Goal: Task Accomplishment & Management: Manage account settings

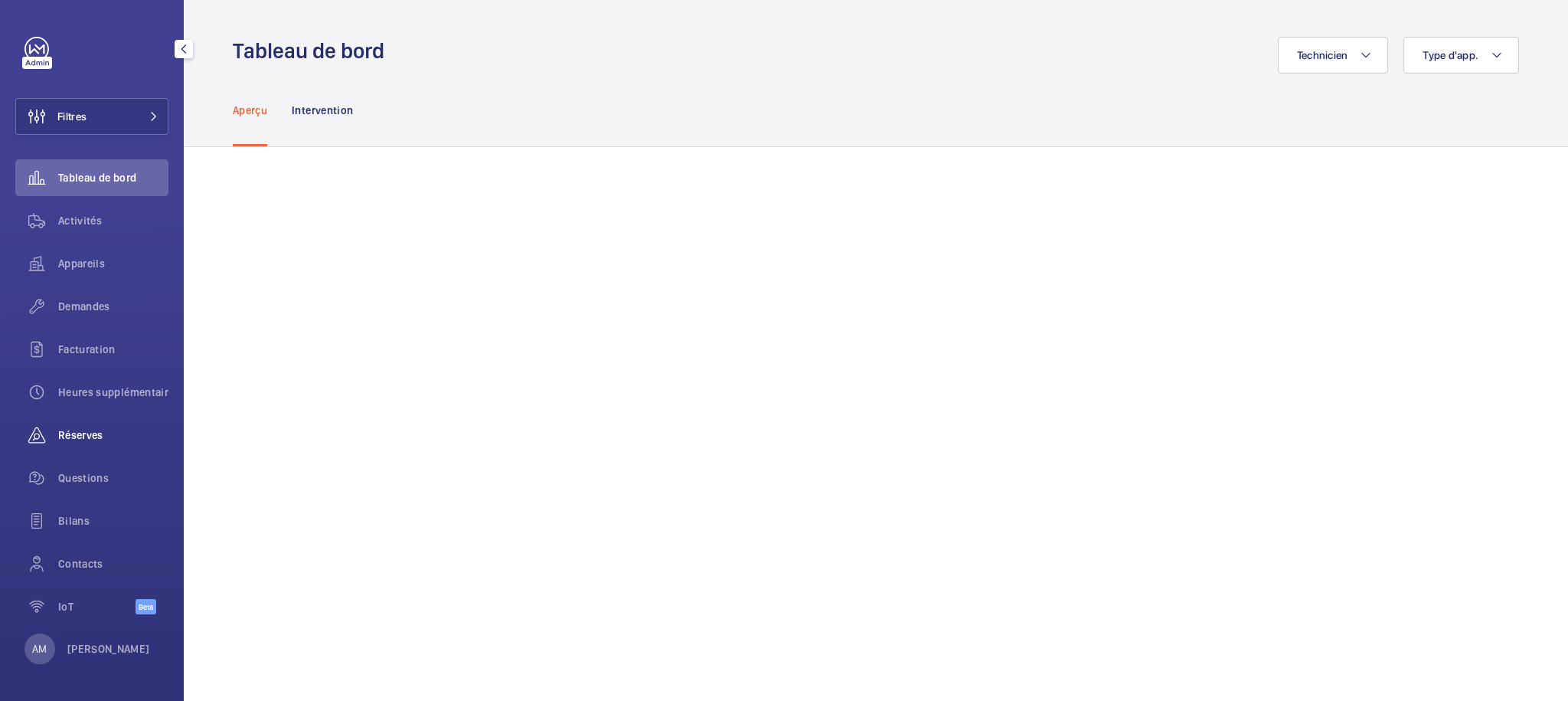
click at [88, 426] on div "Réserves" at bounding box center [92, 435] width 153 height 37
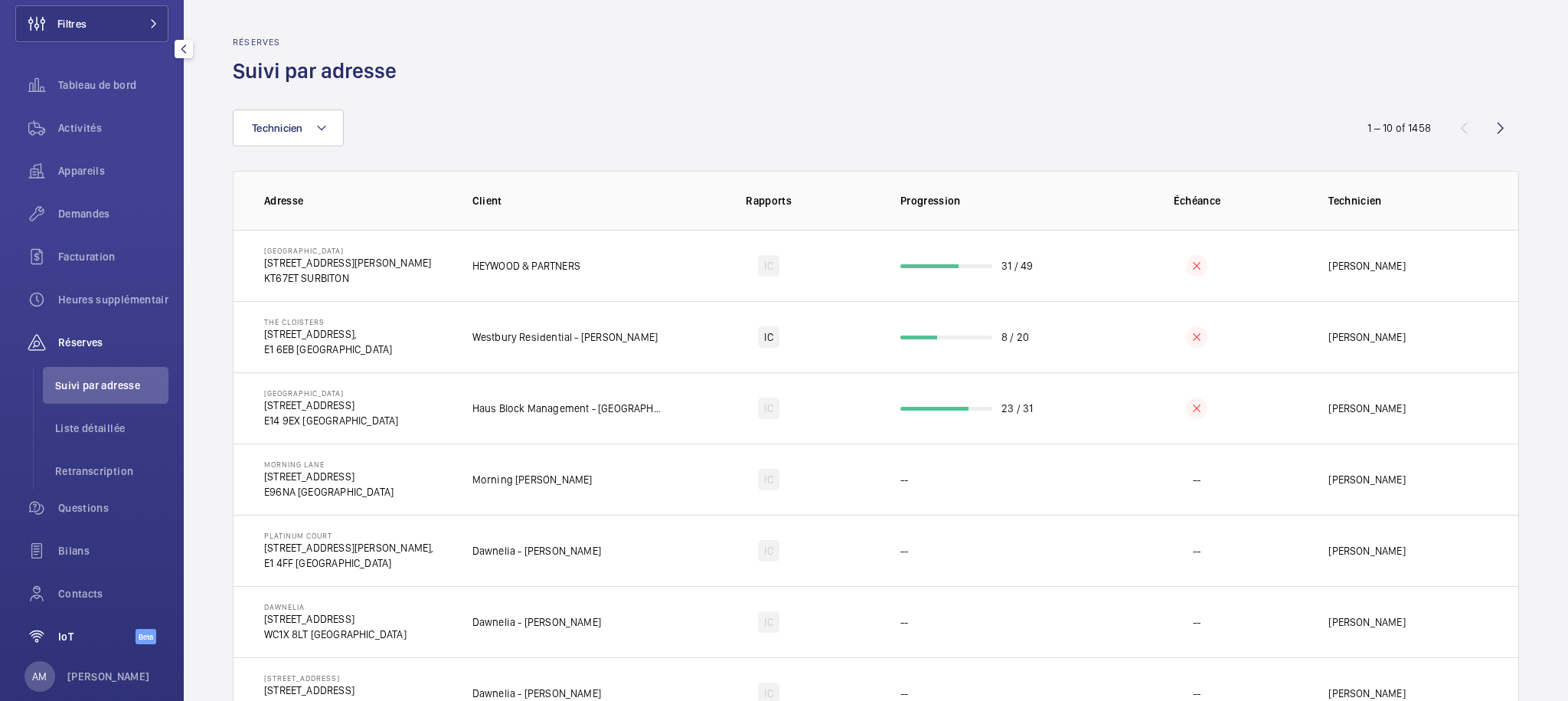
scroll to position [136, 0]
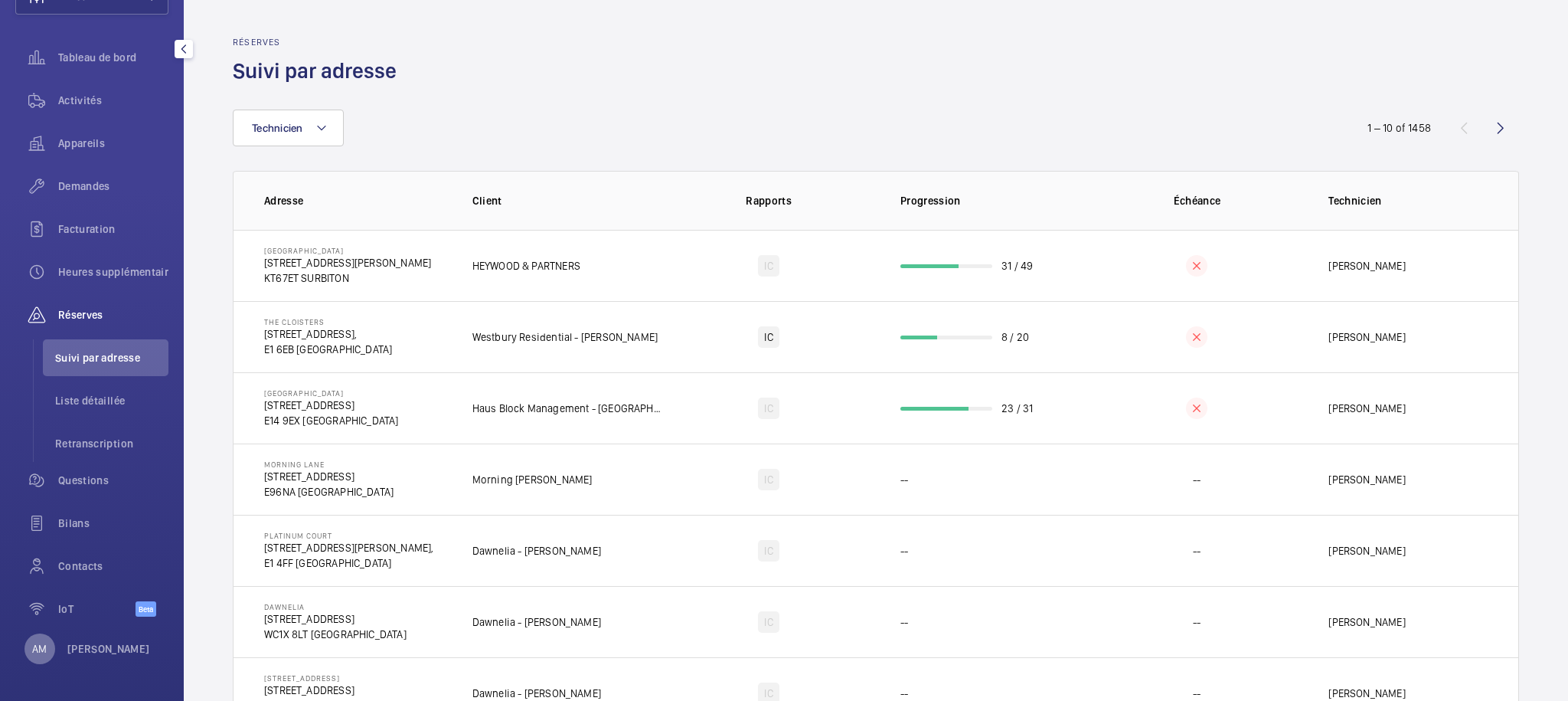
click at [42, 648] on p "AM" at bounding box center [40, 649] width 14 height 15
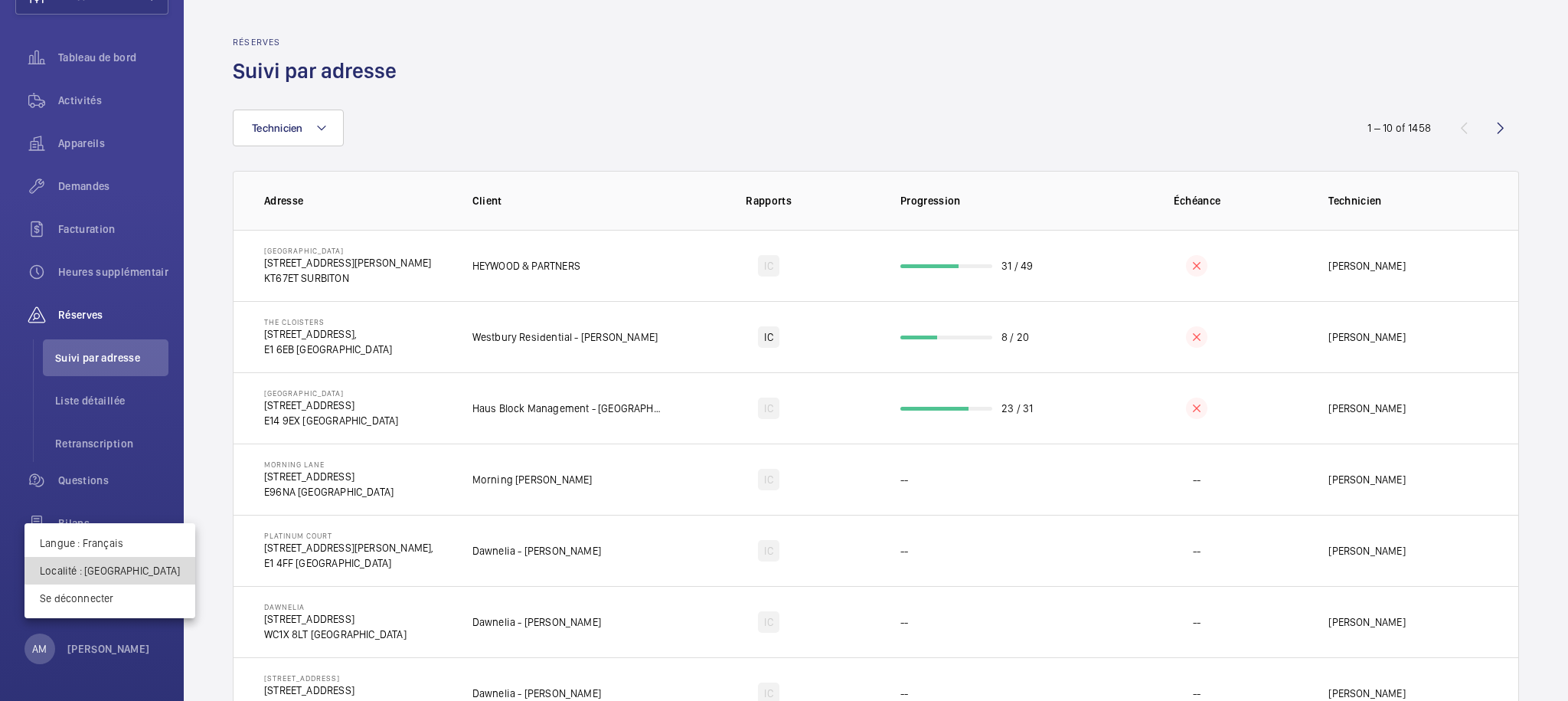
click at [122, 566] on p "Localité : Royaume-Uni" at bounding box center [110, 570] width 140 height 15
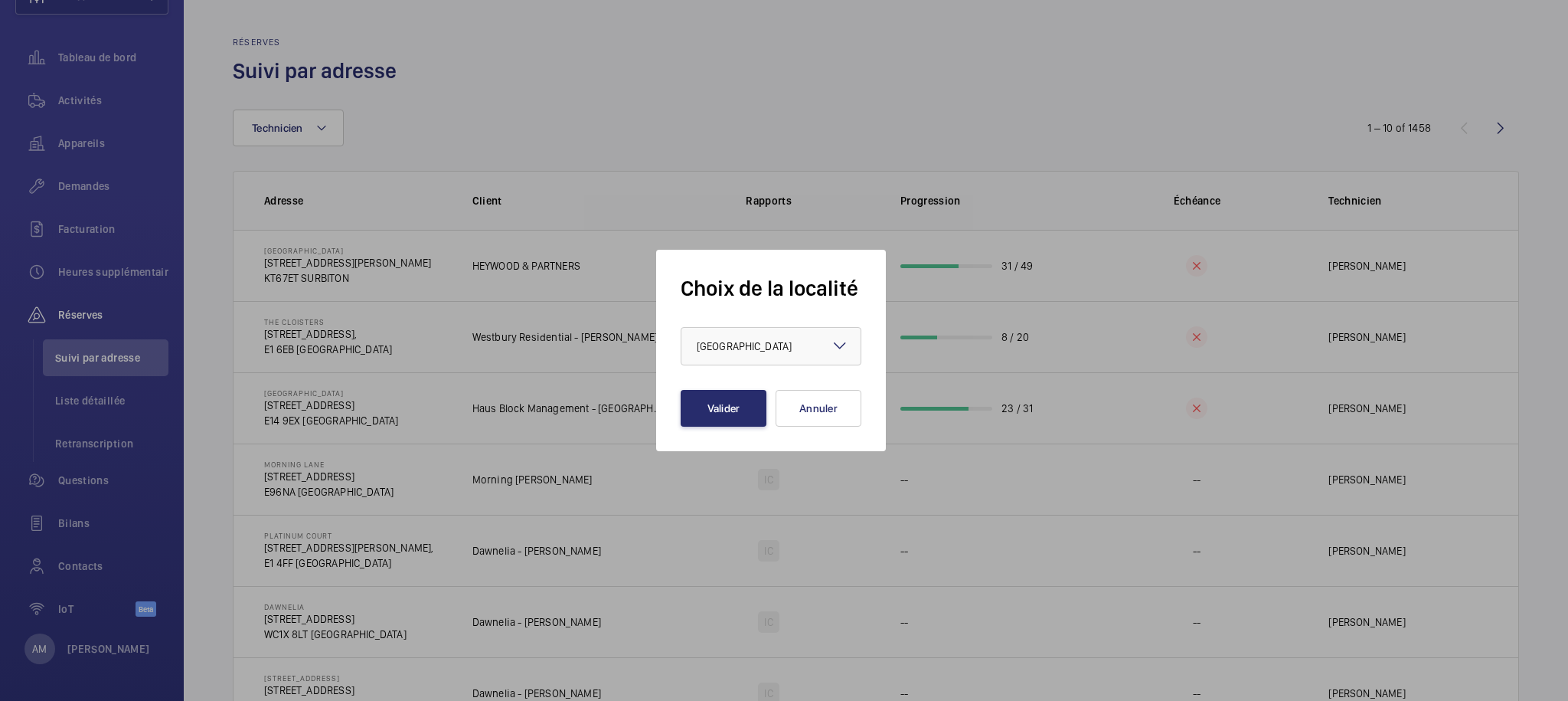
click at [750, 366] on form "Choix de la localité × Royaume-Uni × Valider Annuler" at bounding box center [771, 350] width 181 height 152
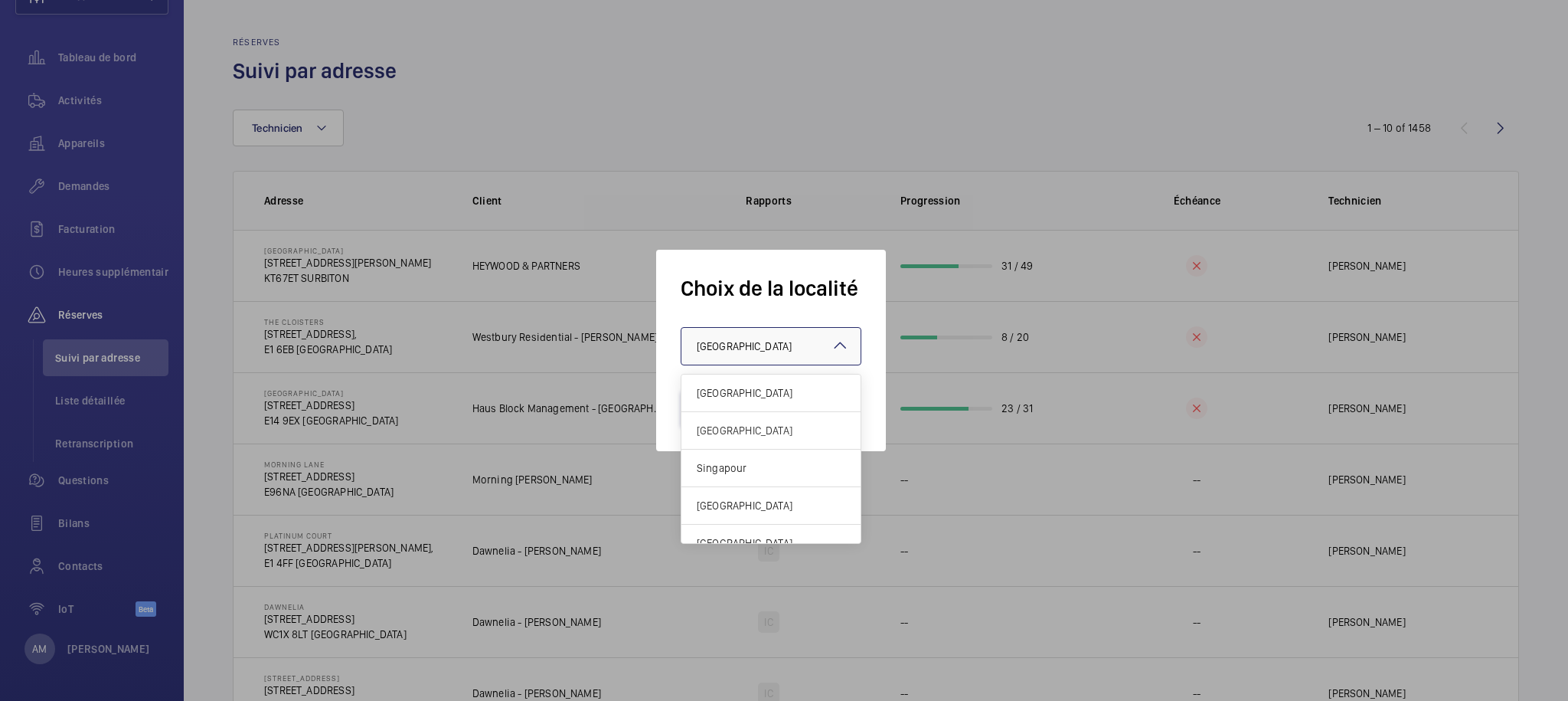
click at [775, 343] on div "× Royaume-Uni" at bounding box center [764, 346] width 133 height 15
click at [743, 473] on span "Singapour" at bounding box center [771, 468] width 149 height 15
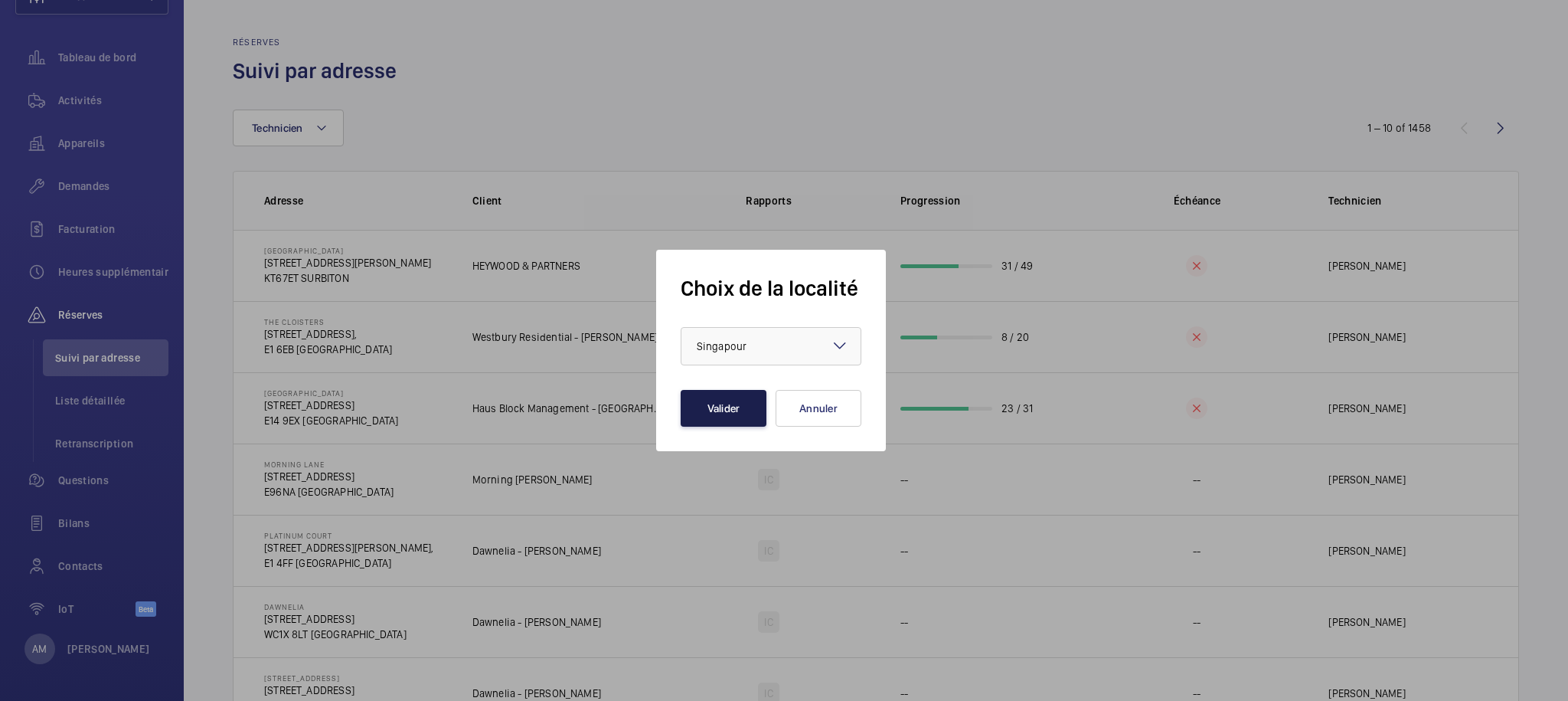
click at [729, 405] on button "Valider" at bounding box center [723, 408] width 86 height 37
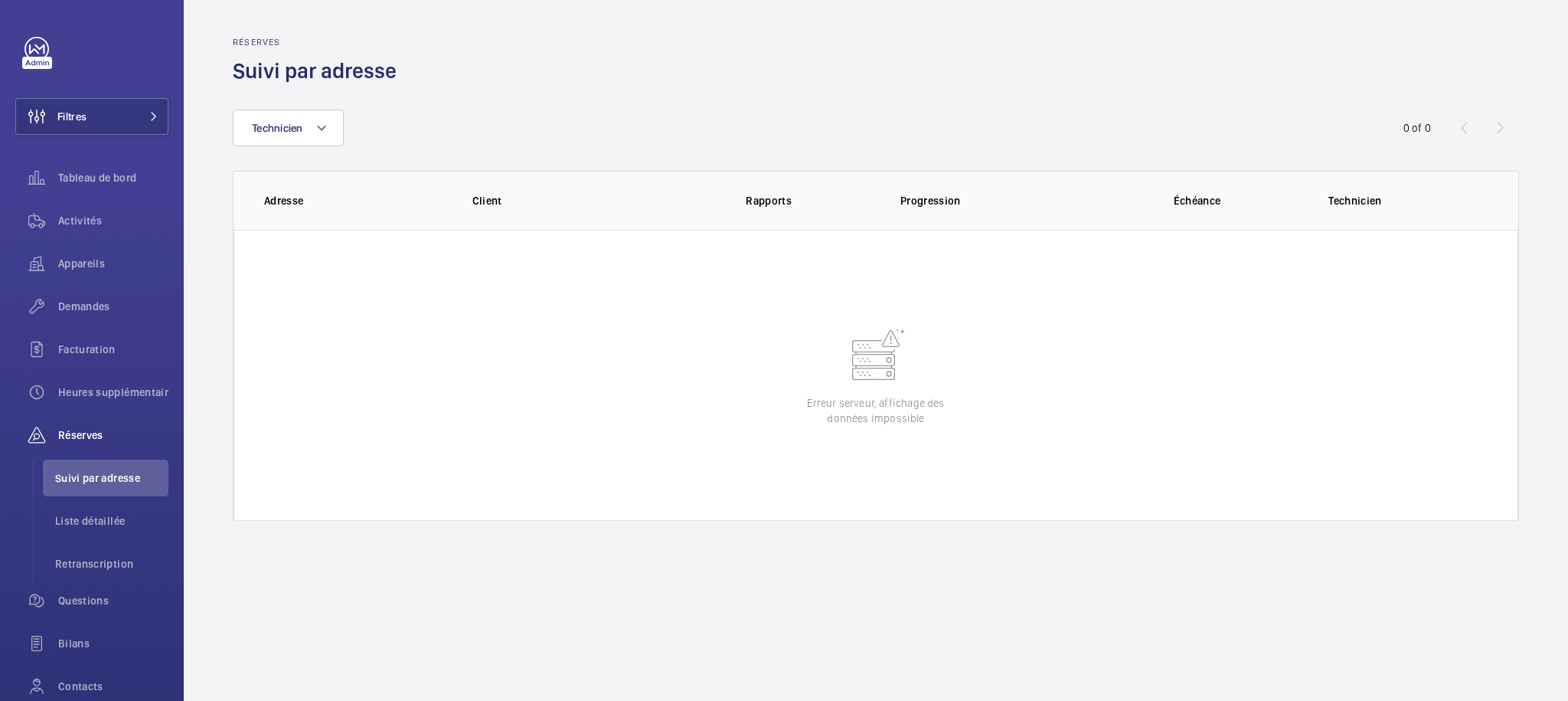
click at [756, 350] on wm-front-table-error "Erreur serveur, affichage des données impossible" at bounding box center [875, 375] width 1285 height 291
click at [754, 407] on wm-front-table-error "Erreur serveur, affichage des données impossible" at bounding box center [875, 375] width 1285 height 291
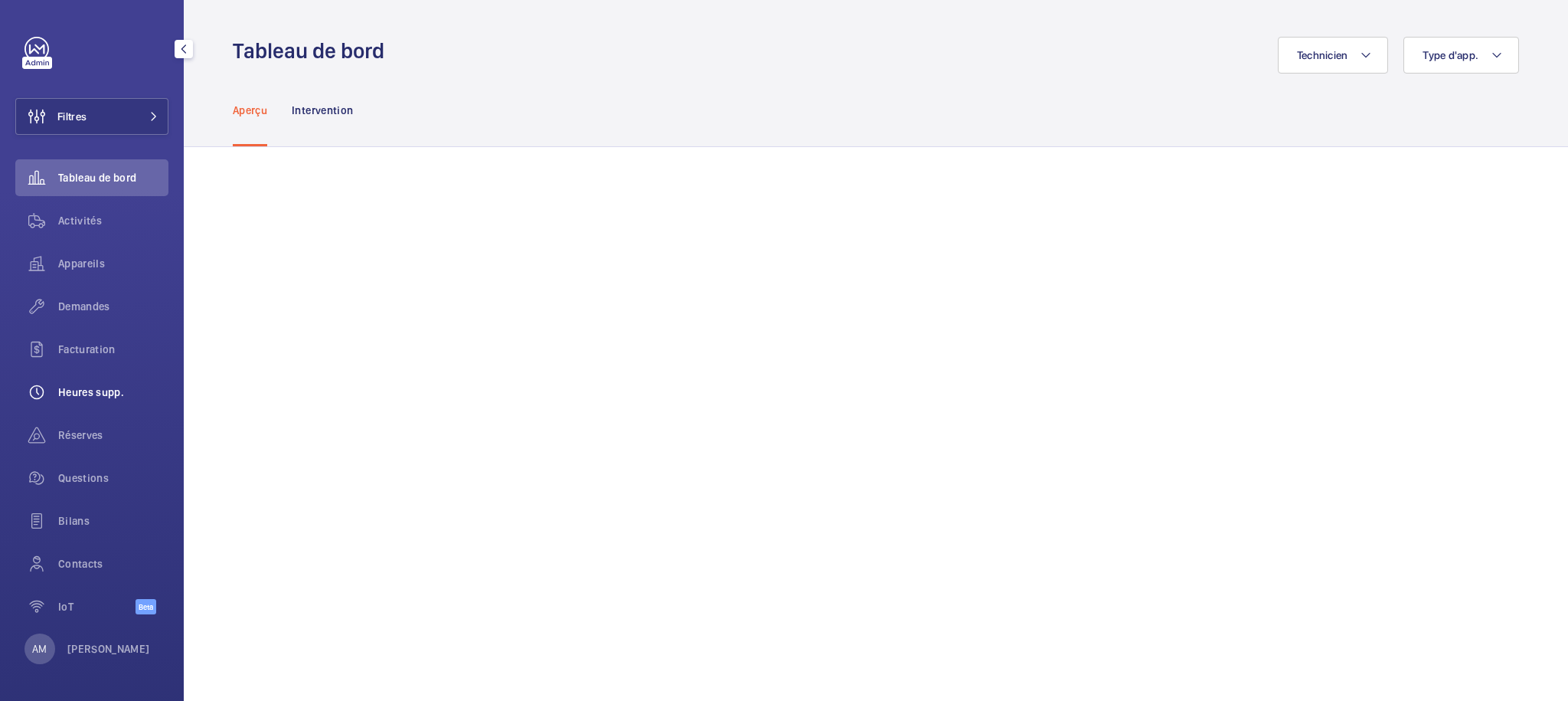
click at [93, 394] on span "Heures supp." at bounding box center [113, 392] width 110 height 15
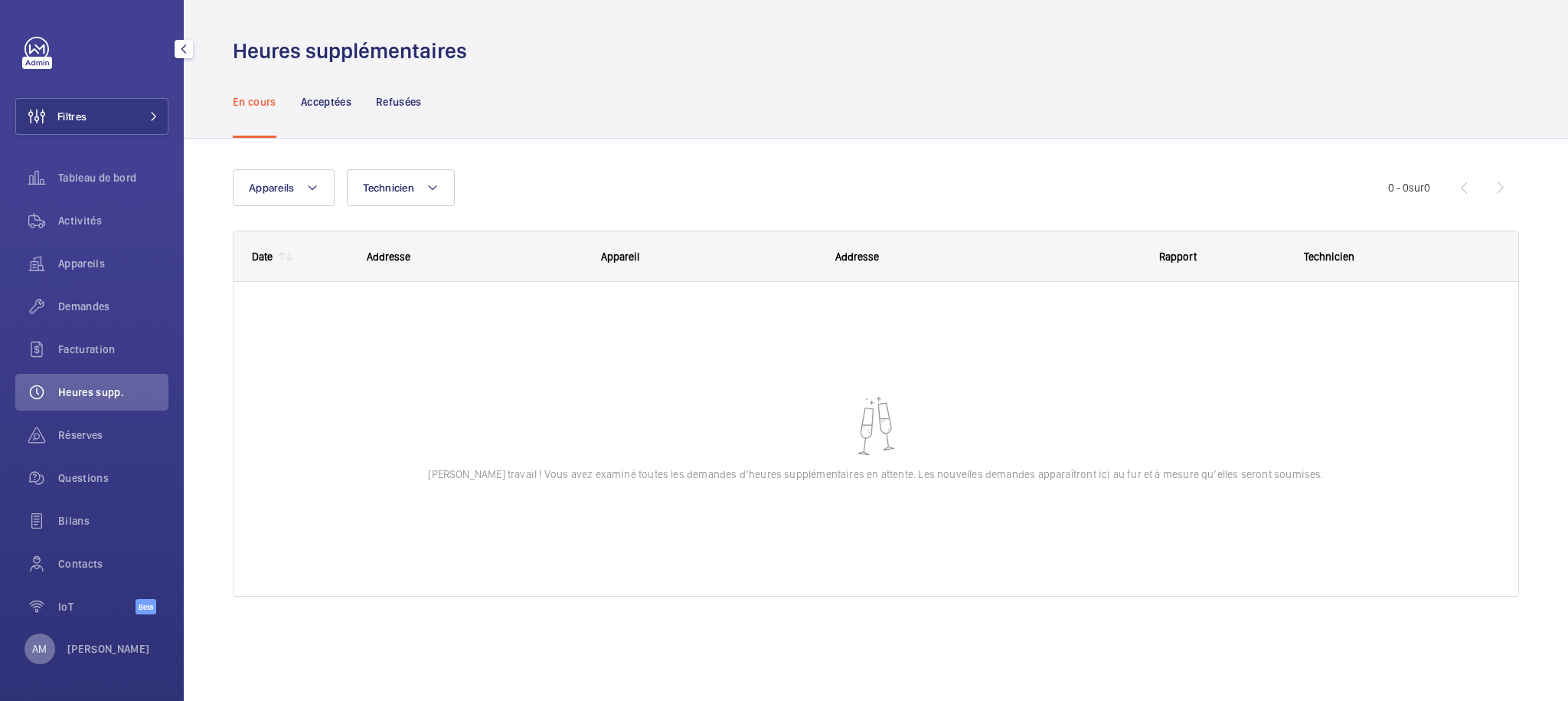
click at [38, 657] on div "AM" at bounding box center [40, 649] width 31 height 31
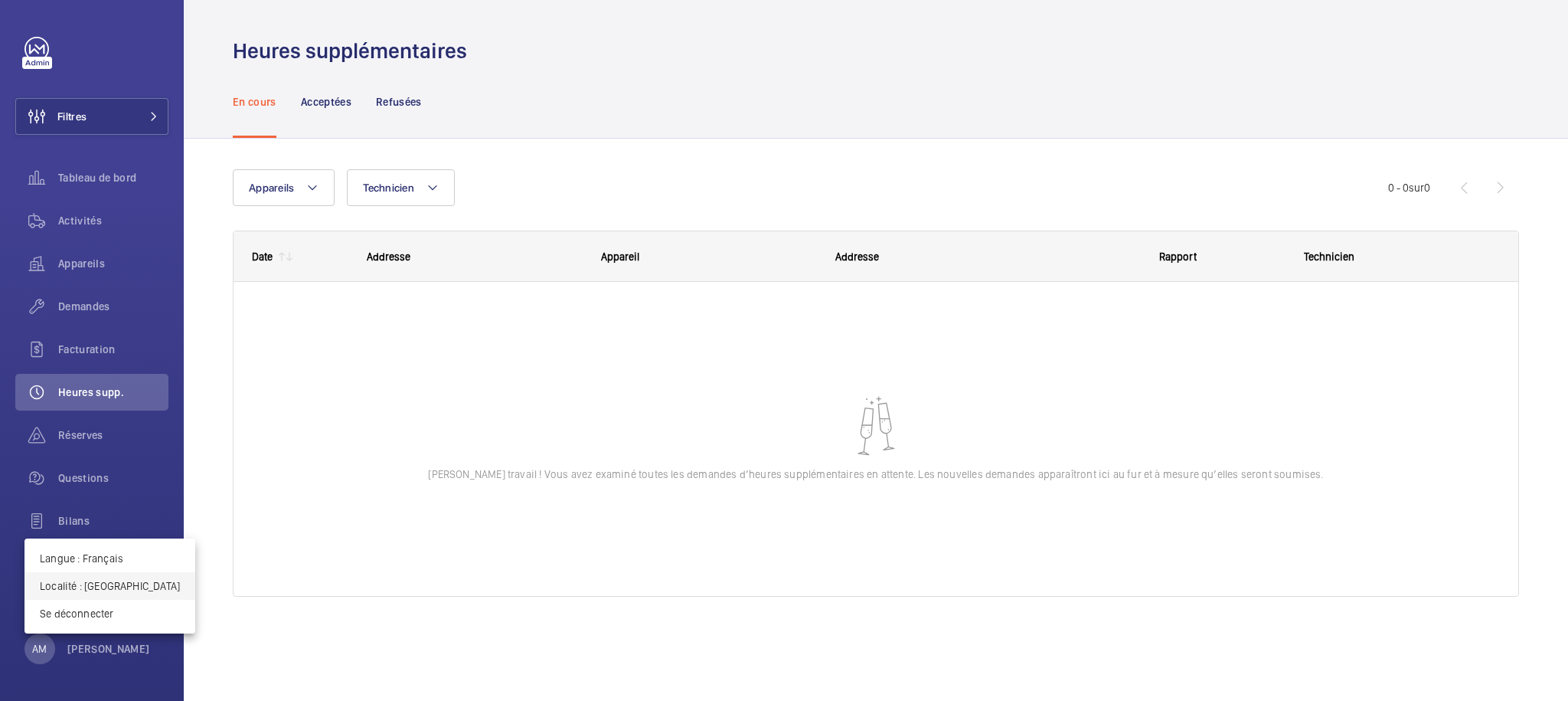
click at [81, 584] on p "Localité : Singapour" at bounding box center [110, 586] width 140 height 15
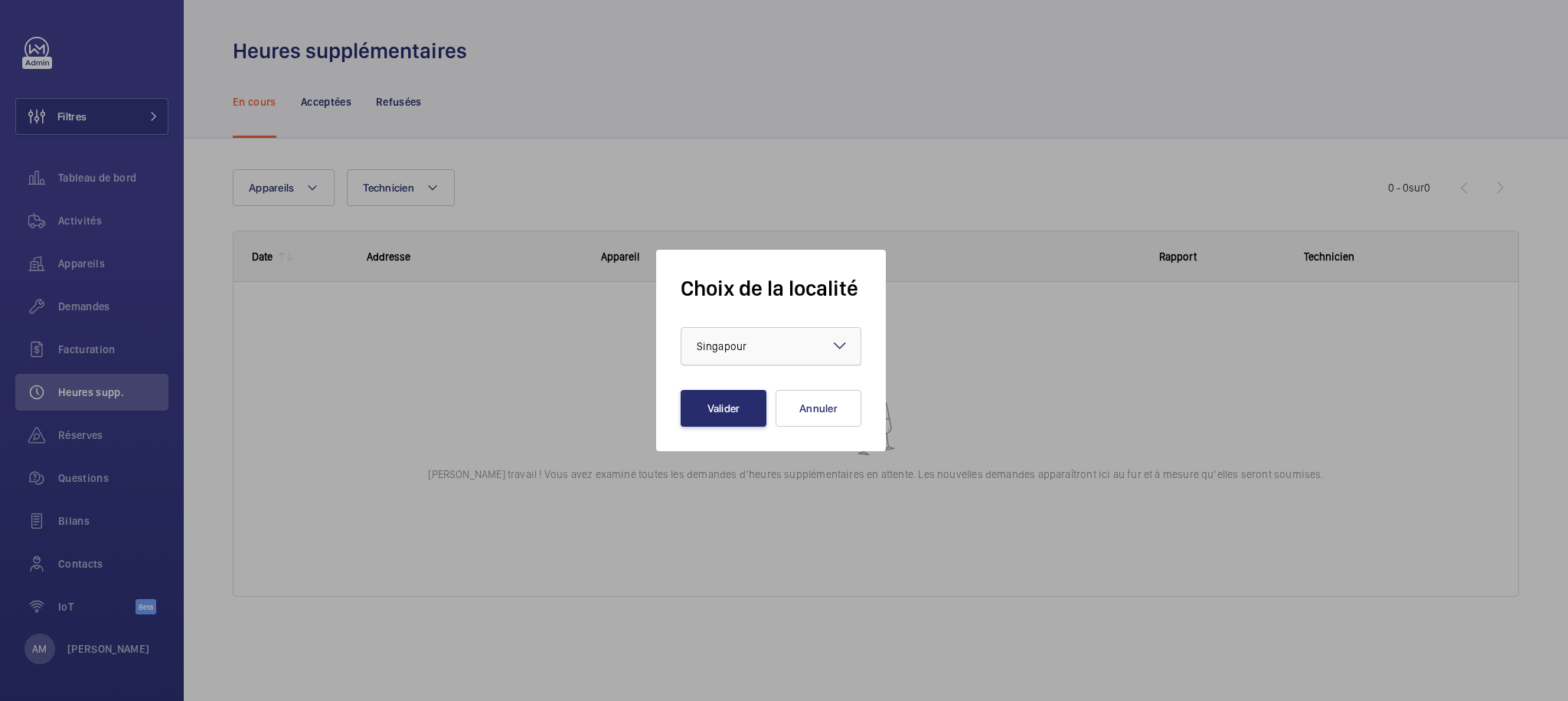
click at [799, 348] on div at bounding box center [771, 346] width 179 height 37
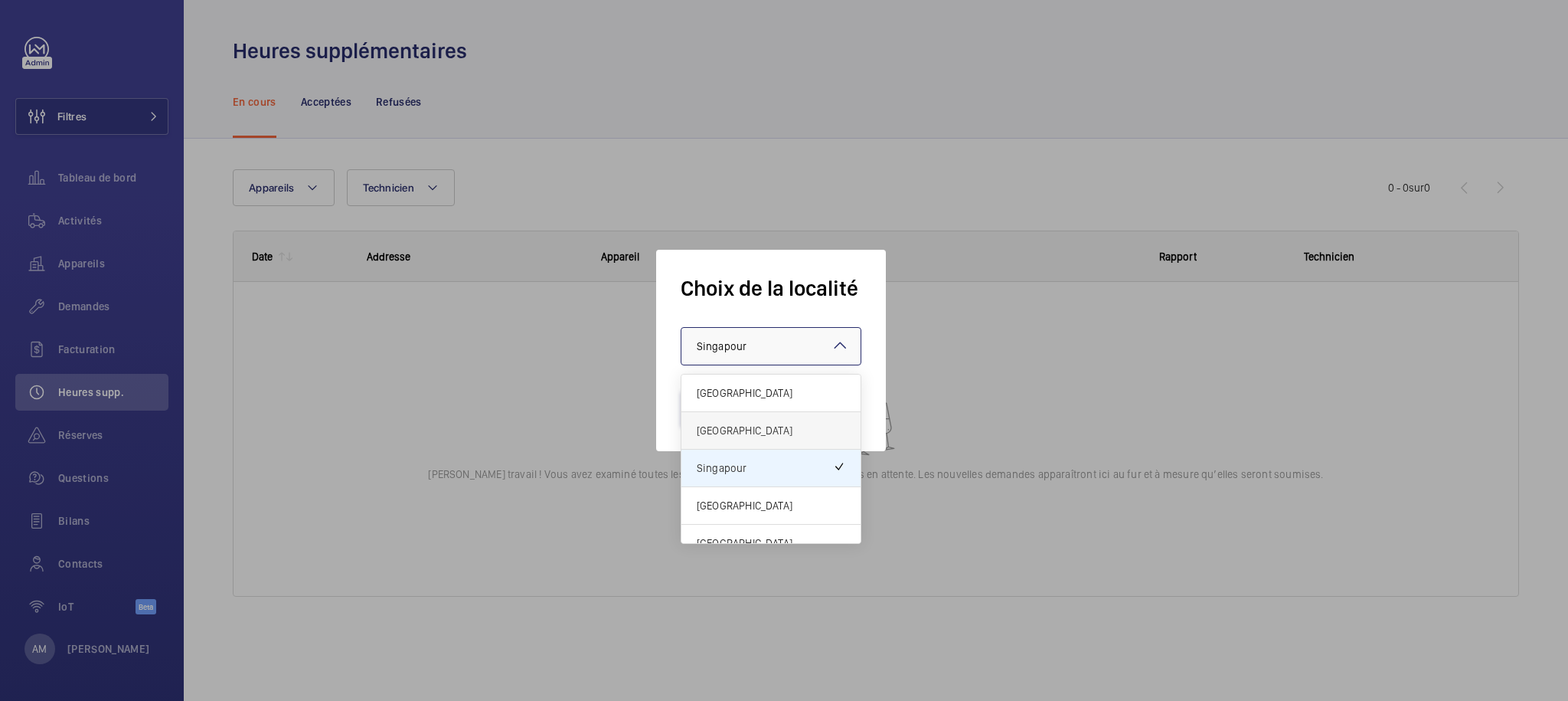
click at [755, 427] on span "Royaume-Uni" at bounding box center [771, 430] width 149 height 15
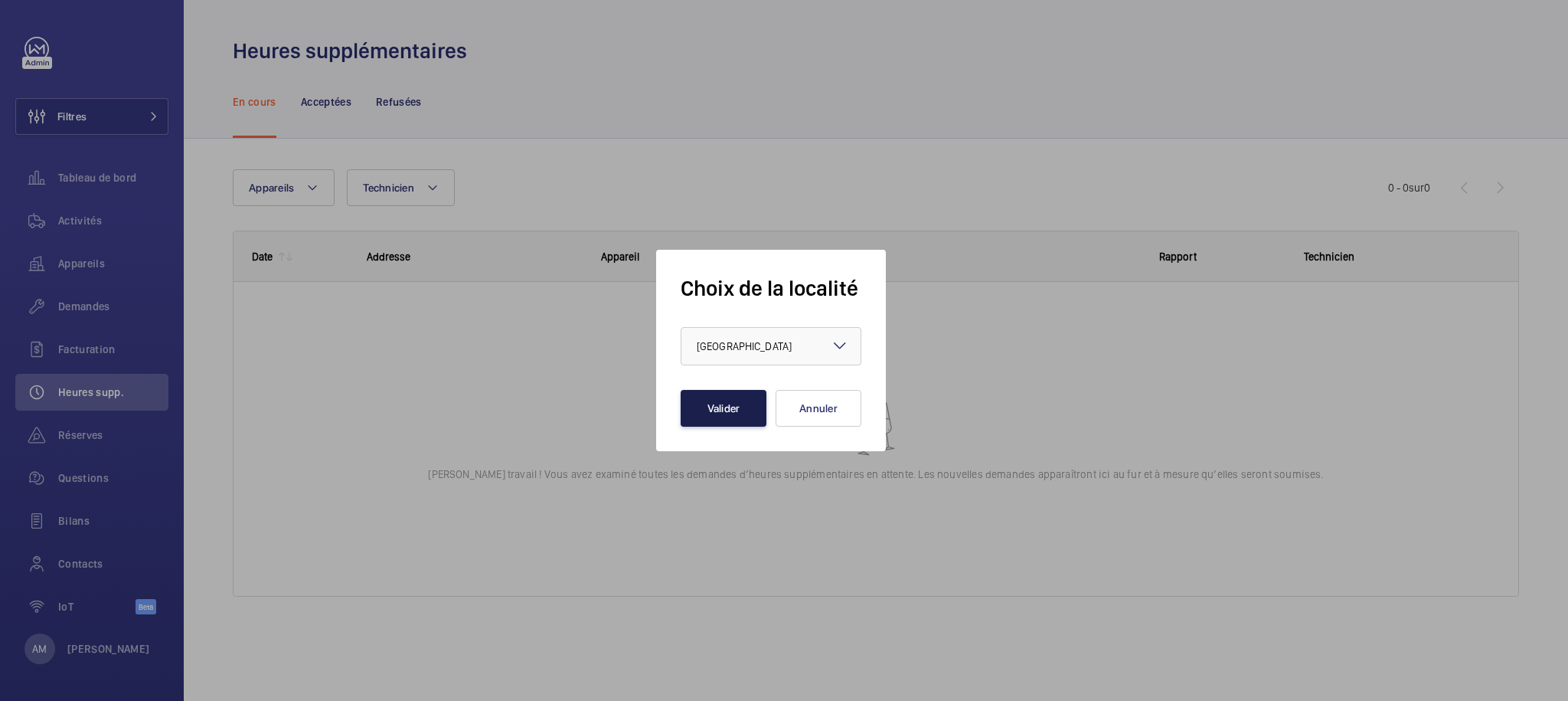
click at [730, 414] on button "Valider" at bounding box center [723, 408] width 86 height 37
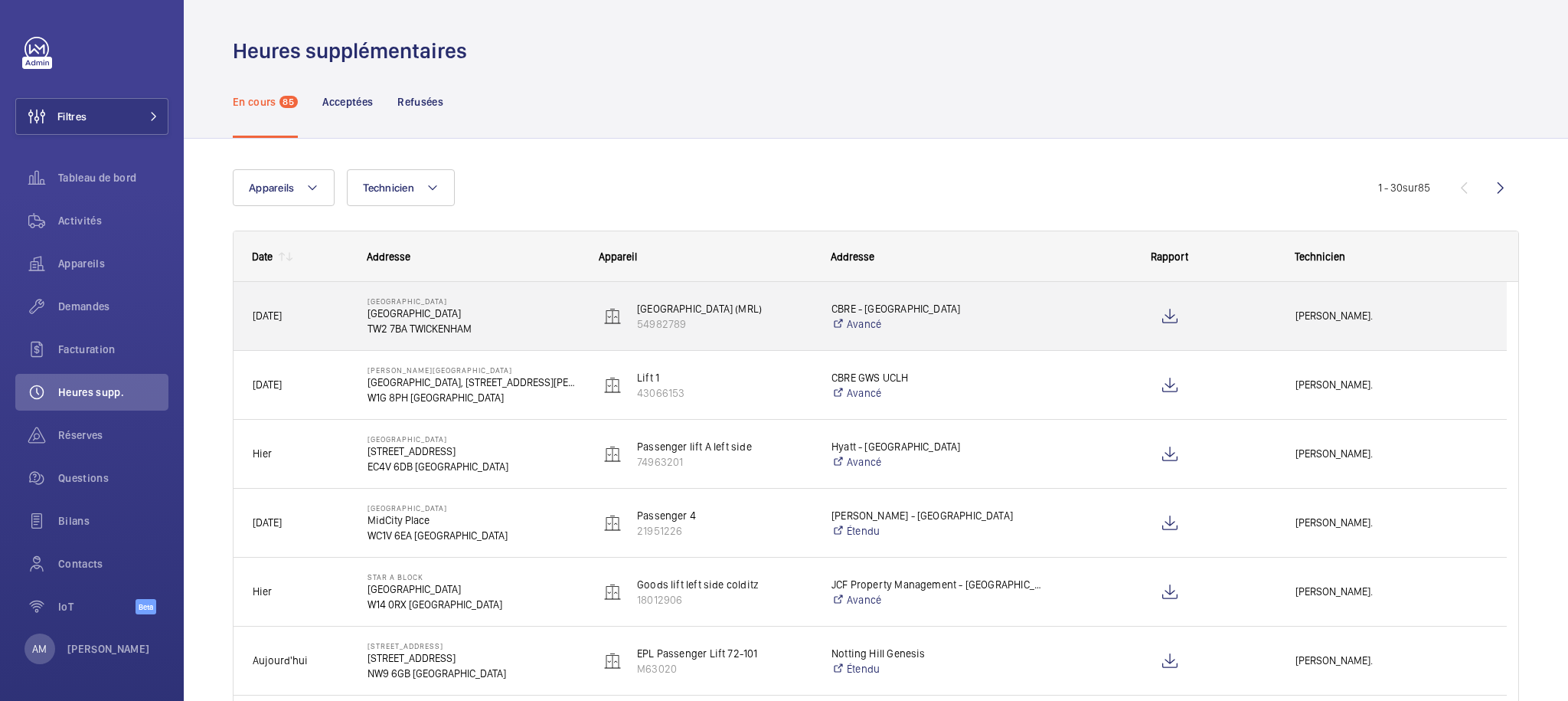
click at [1343, 320] on span "Lewis Saville." at bounding box center [1391, 316] width 192 height 18
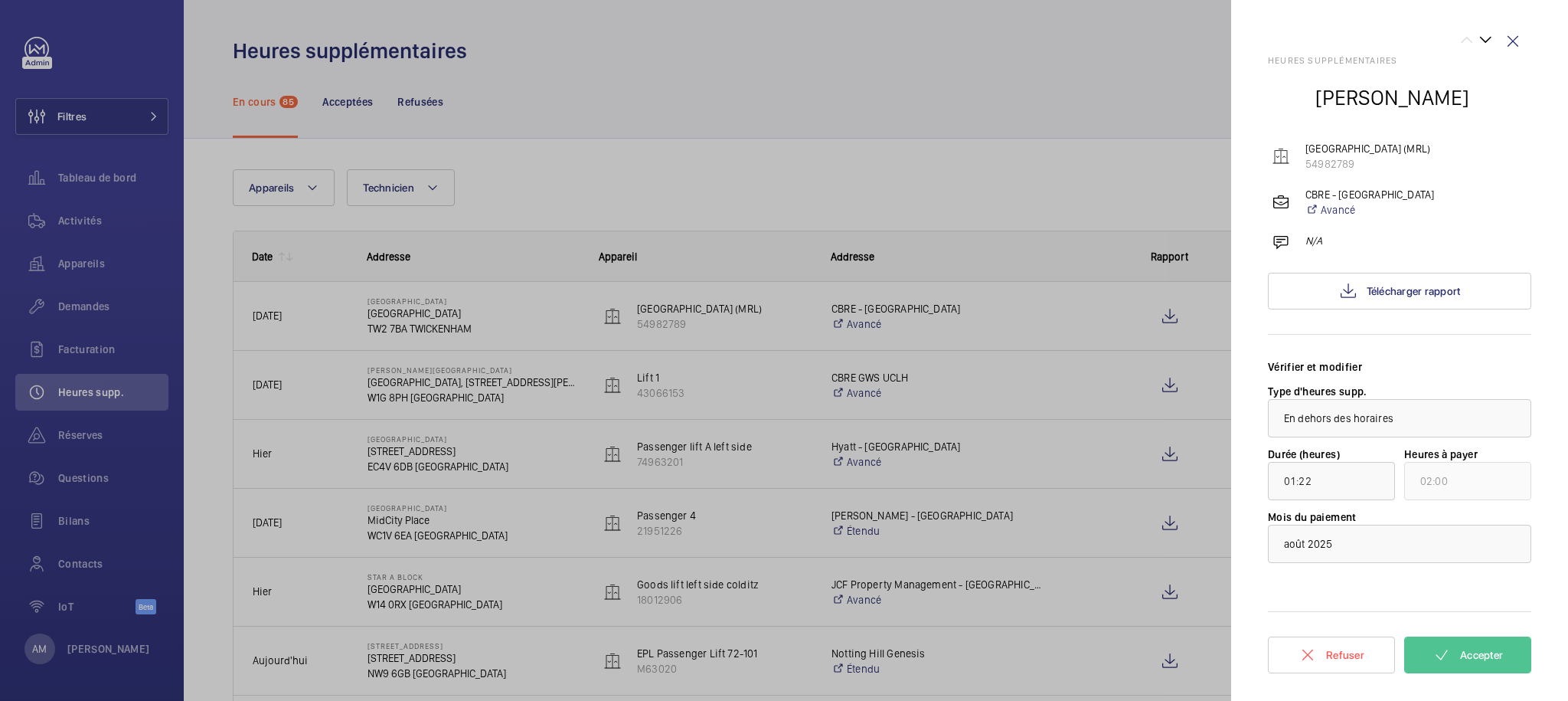
click at [15, 660] on div at bounding box center [784, 350] width 1568 height 701
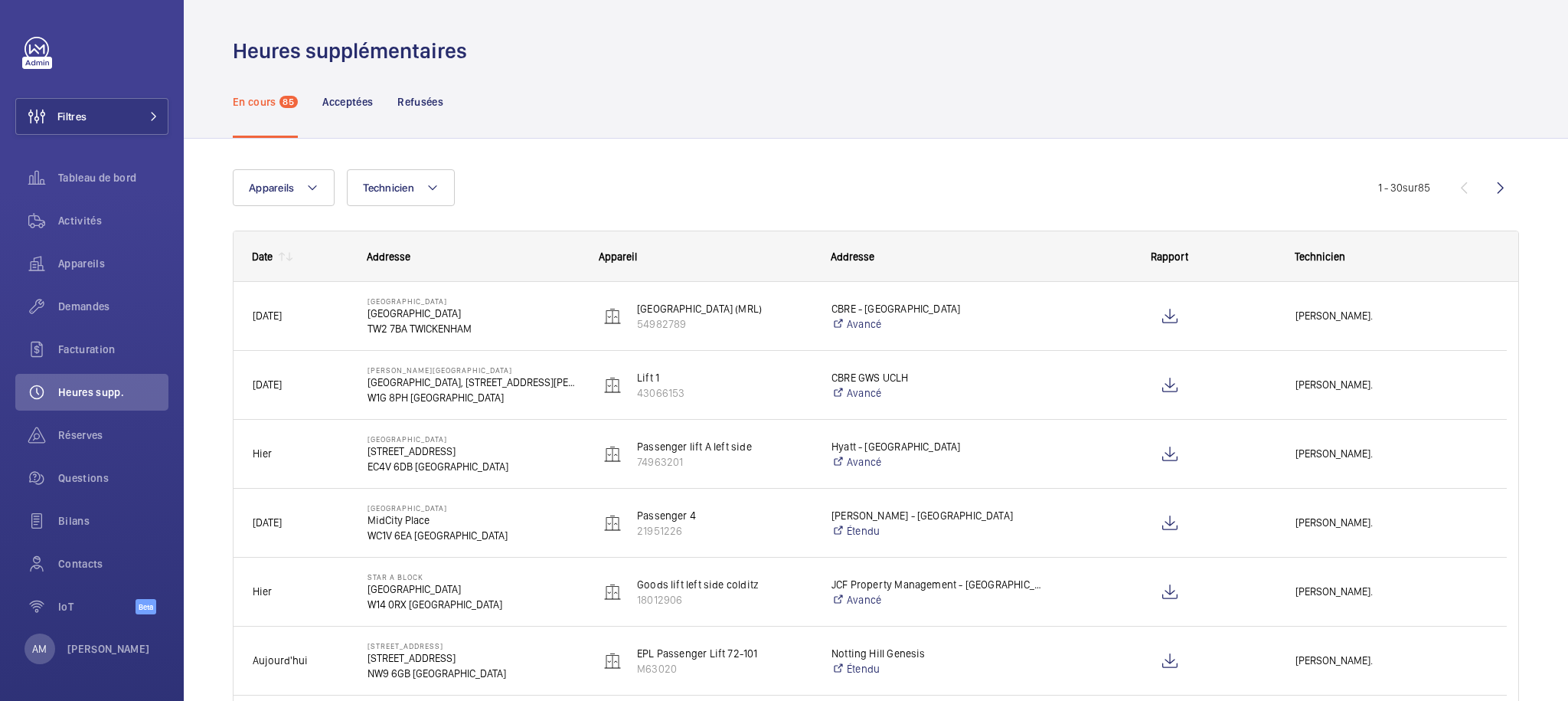
click at [29, 651] on div at bounding box center [784, 350] width 1568 height 701
click at [36, 650] on p "AM" at bounding box center [40, 649] width 14 height 15
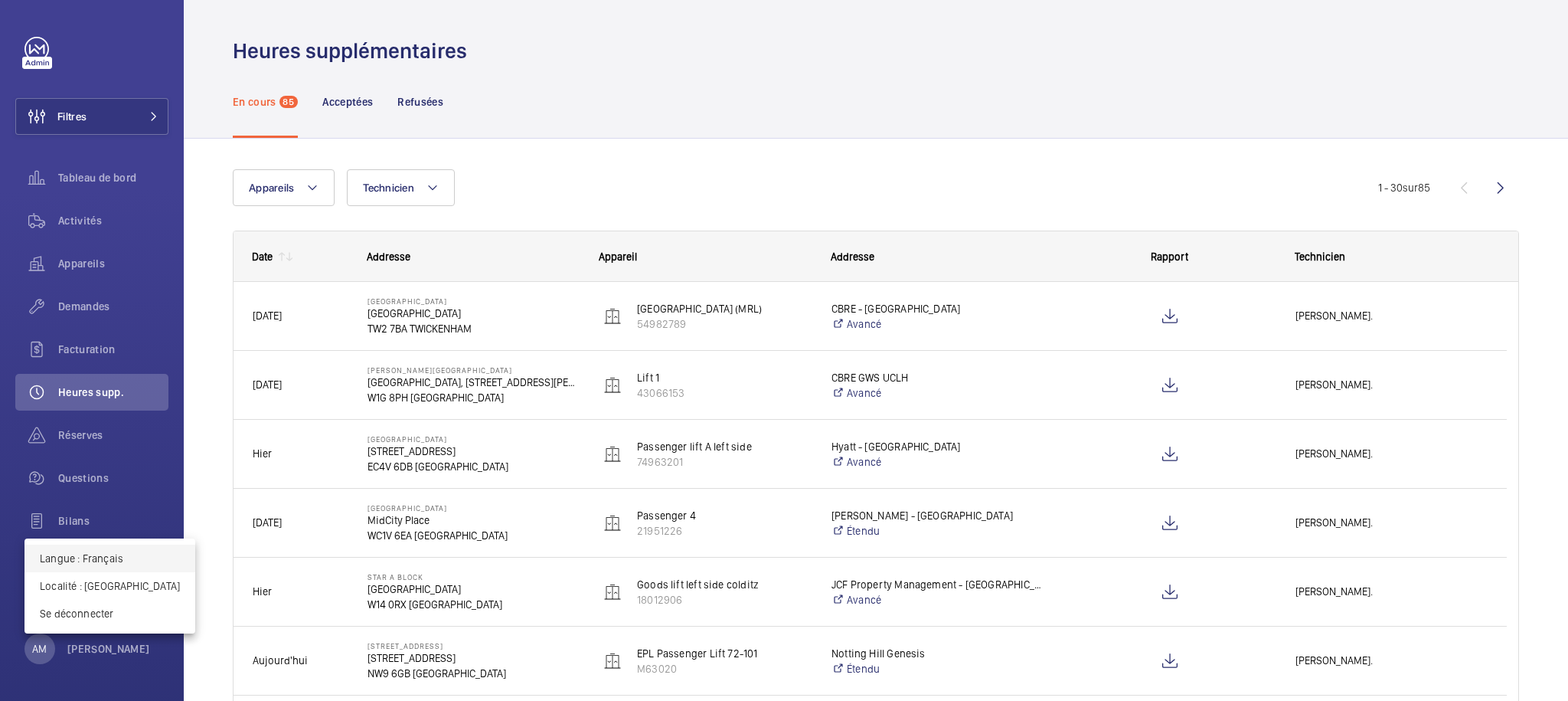
click at [104, 550] on button "Langue : Français" at bounding box center [110, 559] width 171 height 28
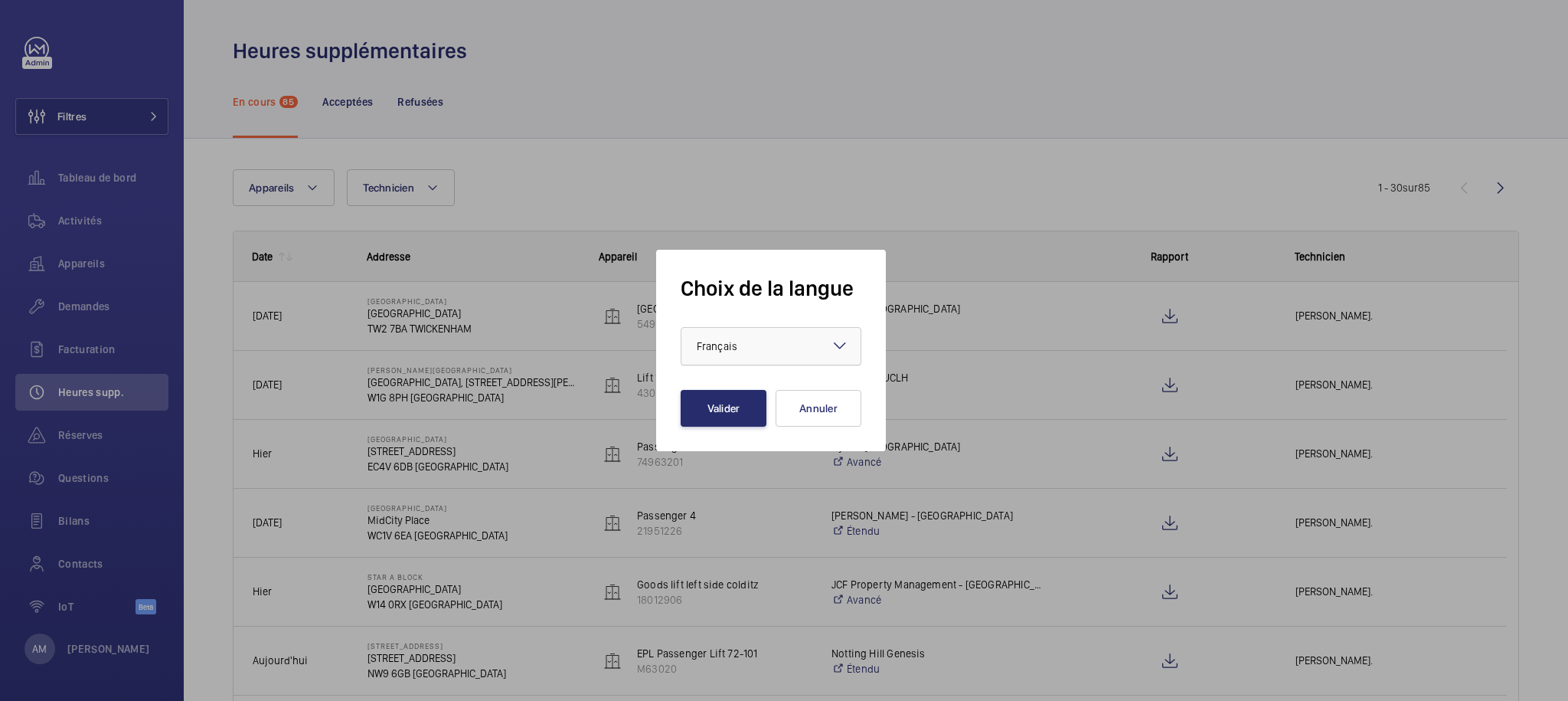
click at [776, 342] on div at bounding box center [771, 346] width 179 height 37
click at [757, 397] on span "English" at bounding box center [771, 393] width 149 height 15
click at [705, 400] on button "Valider" at bounding box center [723, 408] width 86 height 37
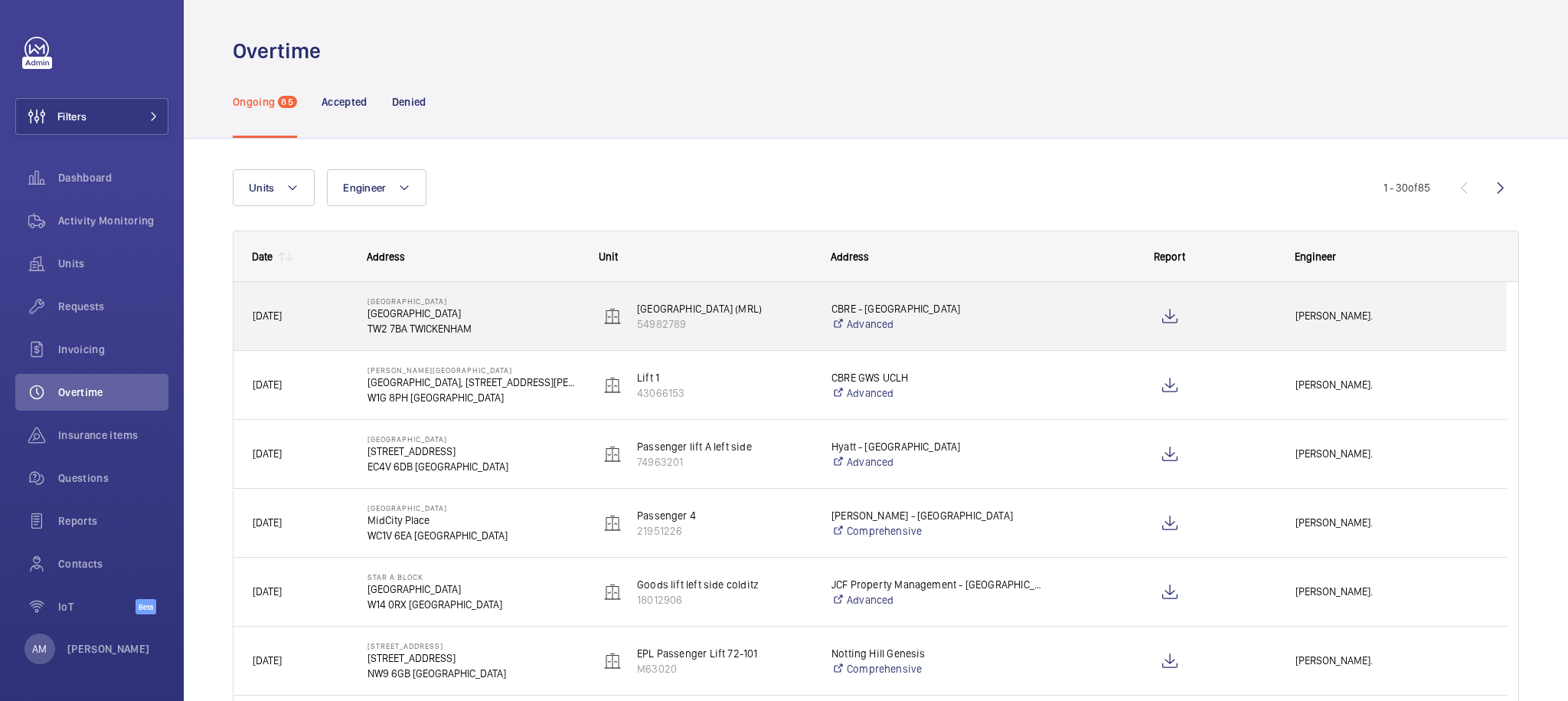
click at [1379, 318] on span "[PERSON_NAME]." at bounding box center [1391, 316] width 192 height 18
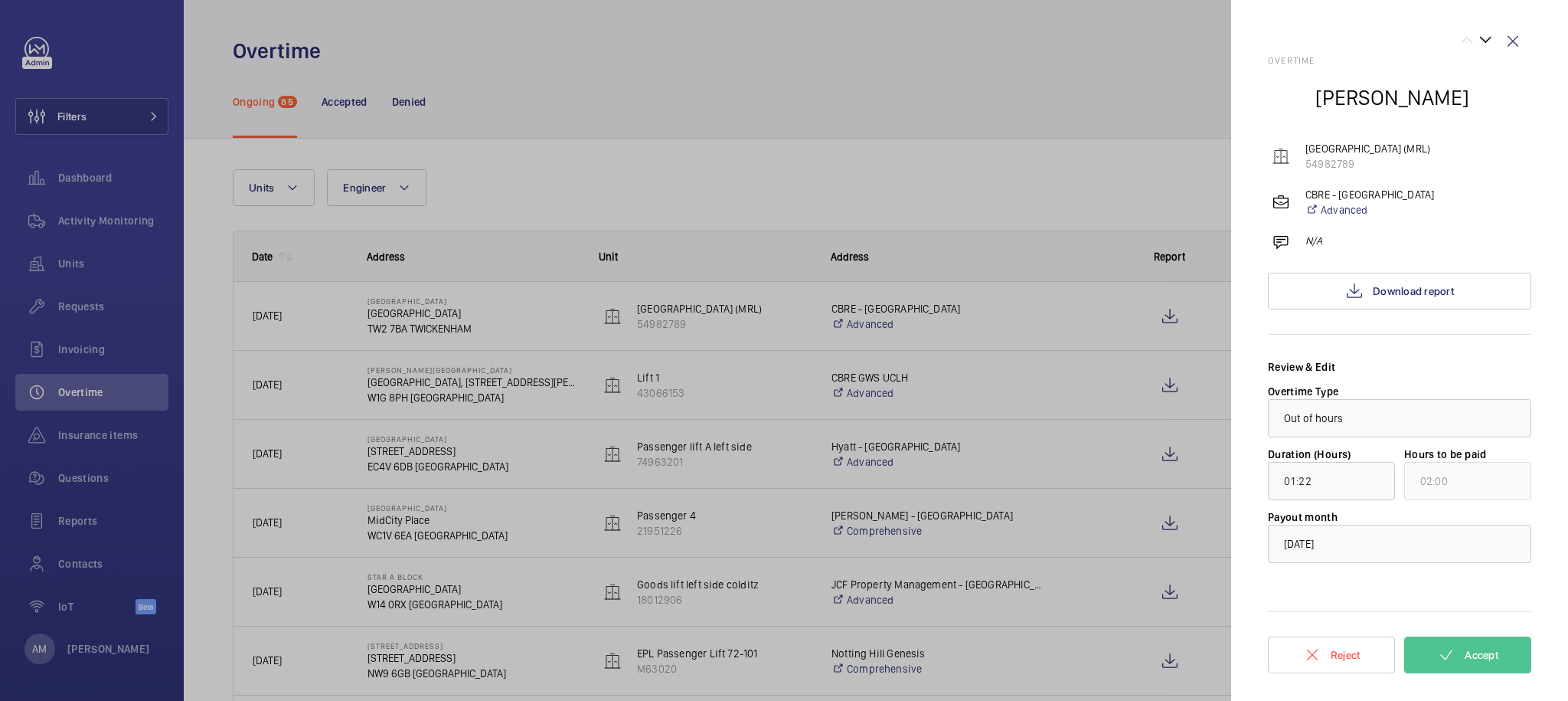
click at [932, 144] on div at bounding box center [784, 350] width 1568 height 701
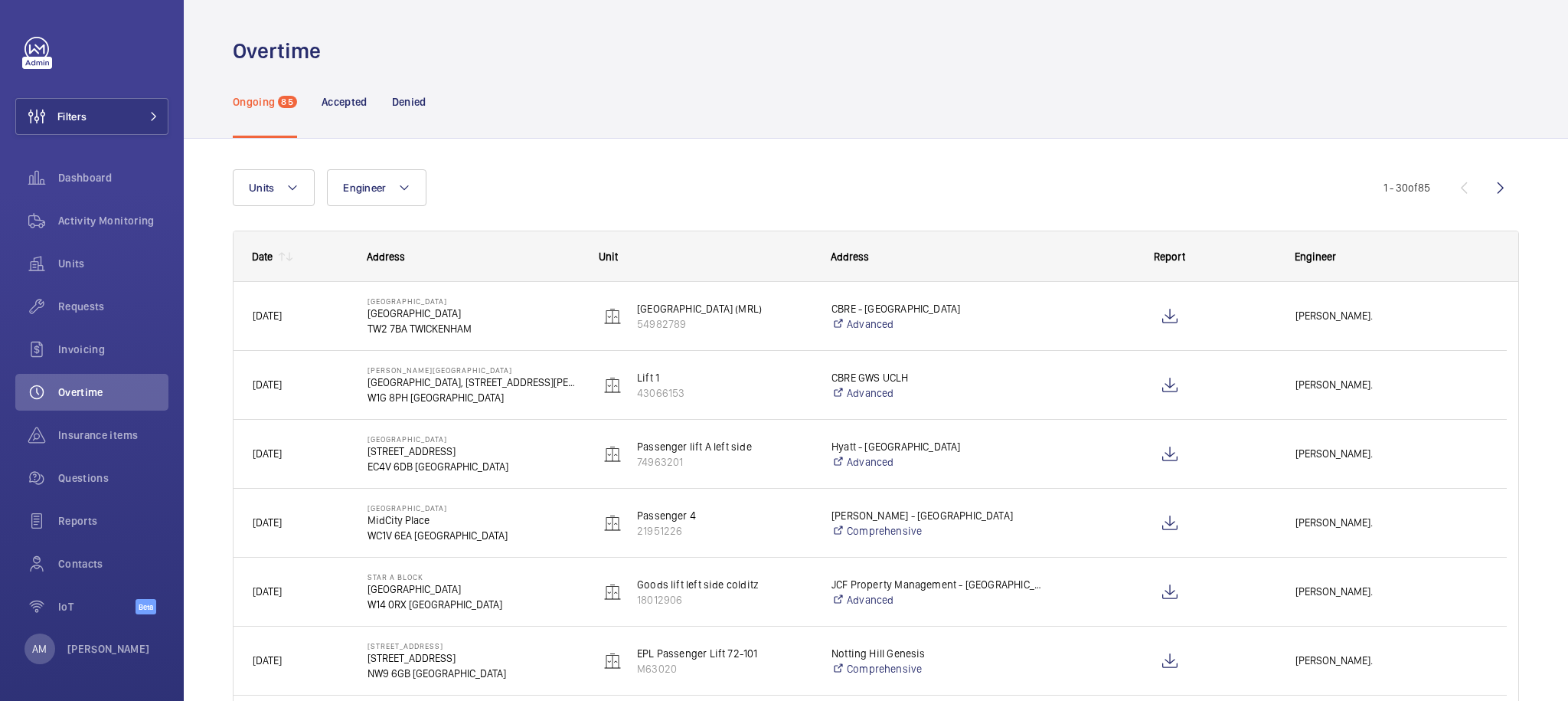
click at [530, 175] on div "Units Engineer More filters Reset all filters" at bounding box center [808, 187] width 1151 height 37
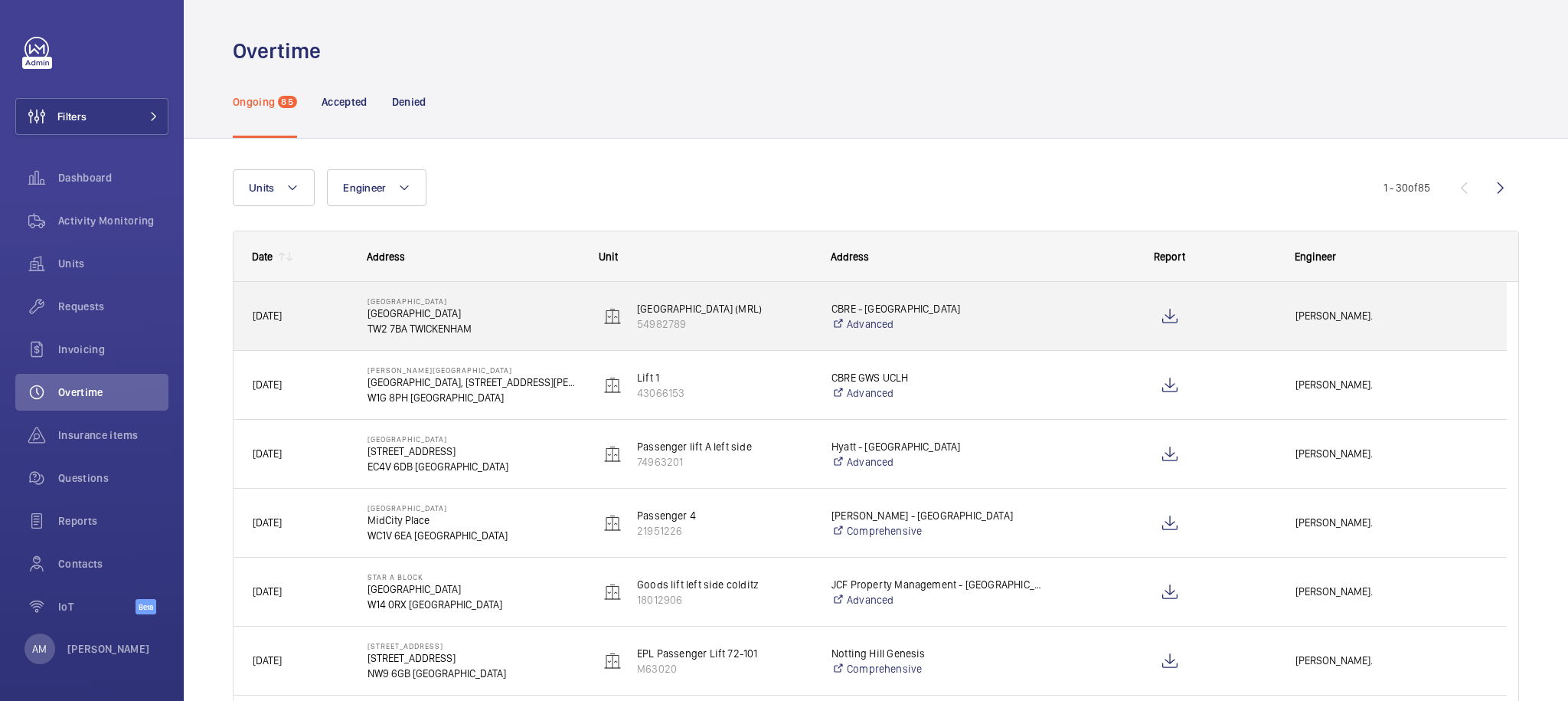
click at [1049, 334] on div at bounding box center [1161, 316] width 231 height 69
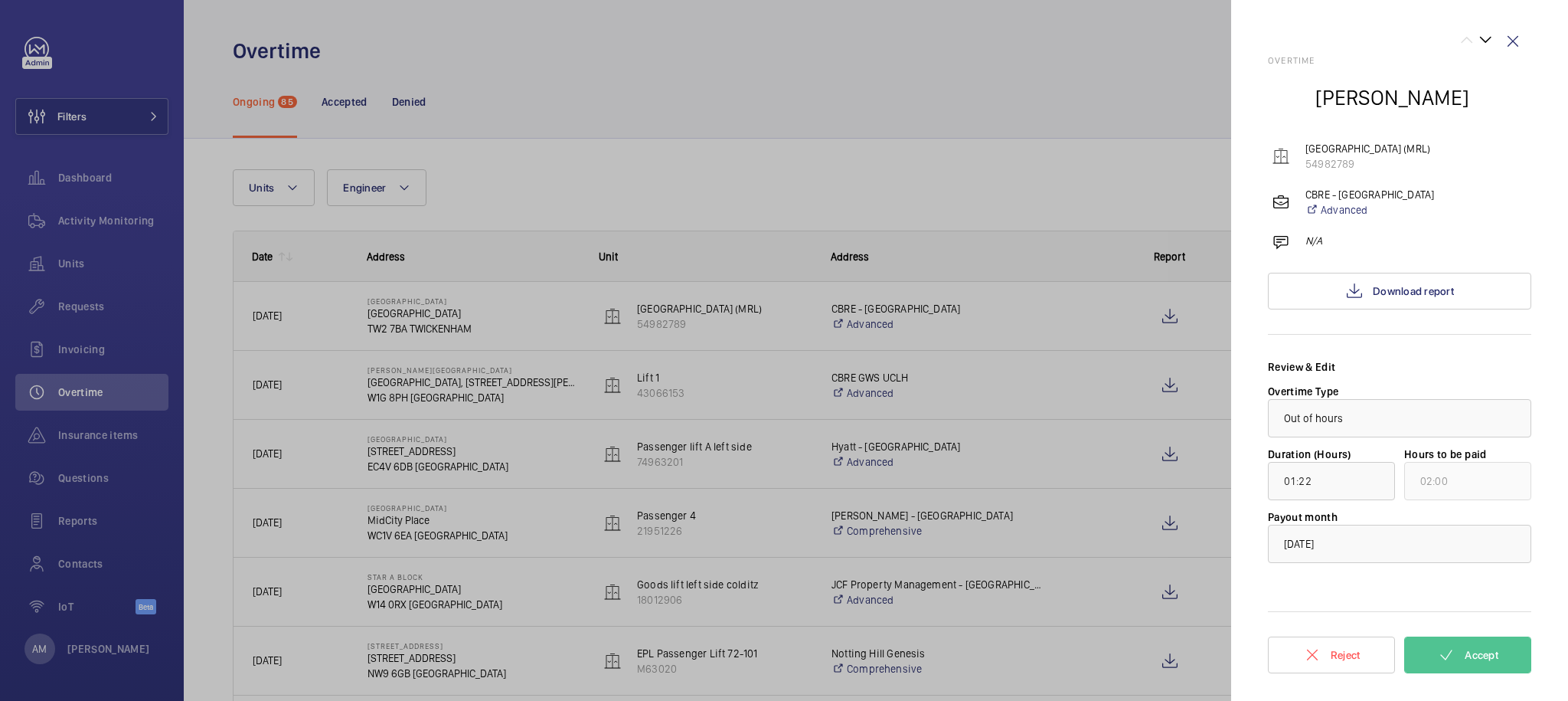
click at [911, 142] on div at bounding box center [784, 350] width 1568 height 701
